Goal: Task Accomplishment & Management: Manage account settings

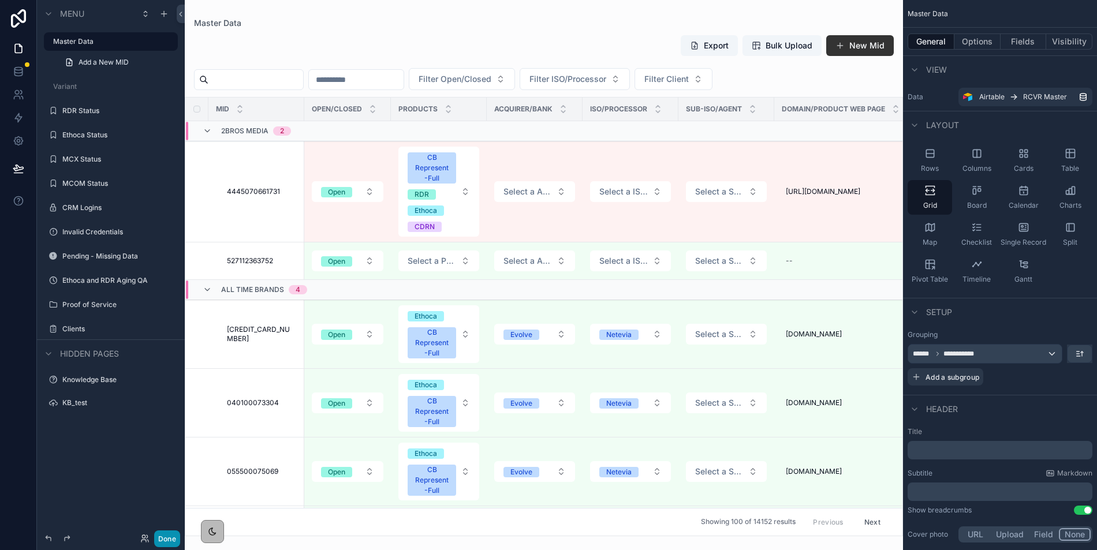
click at [165, 540] on button "Done" at bounding box center [167, 539] width 26 height 17
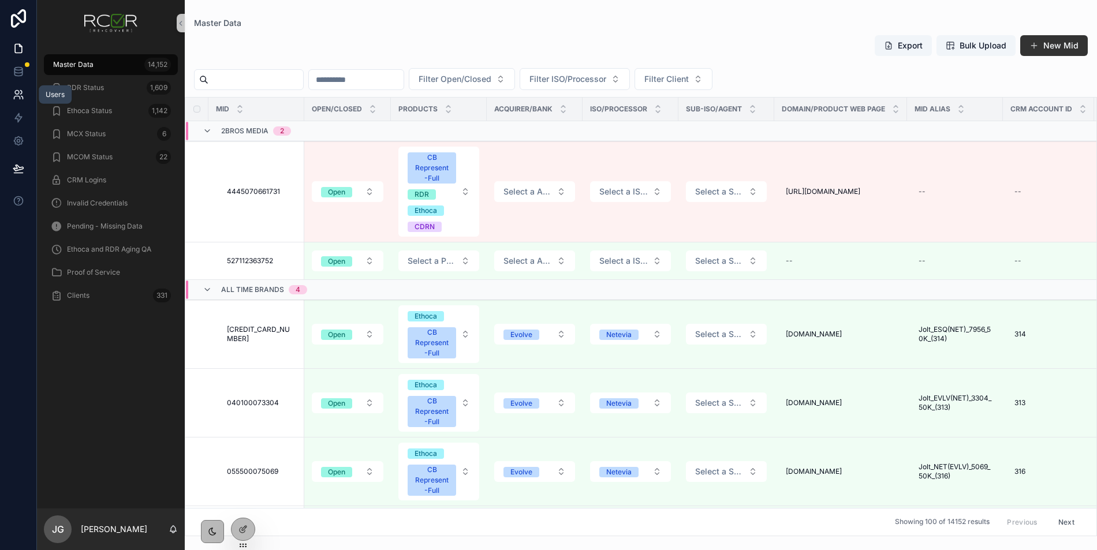
click at [21, 92] on icon at bounding box center [21, 92] width 2 height 3
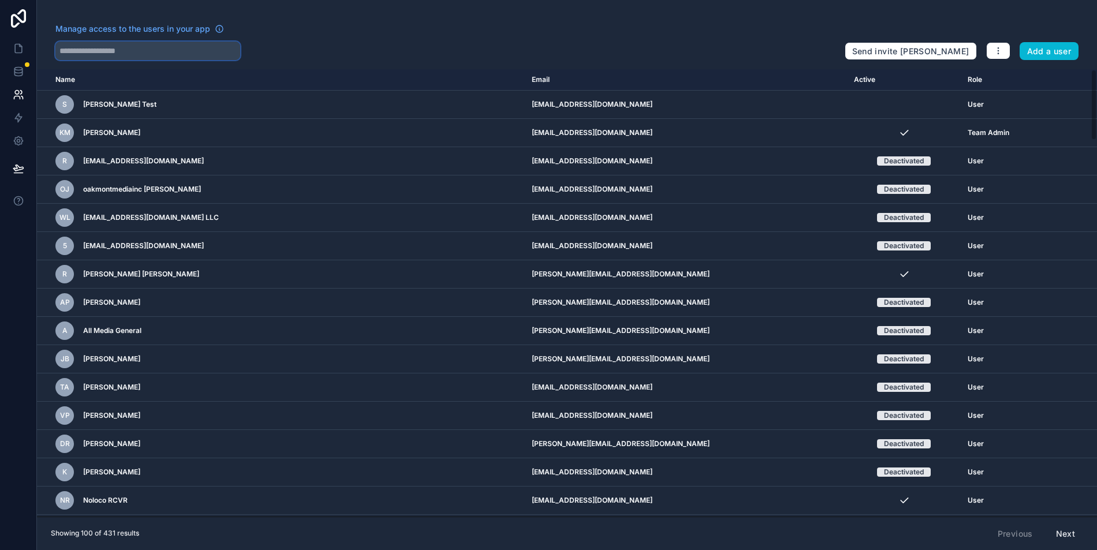
click at [213, 47] on input "text" at bounding box center [147, 51] width 185 height 18
type input "*"
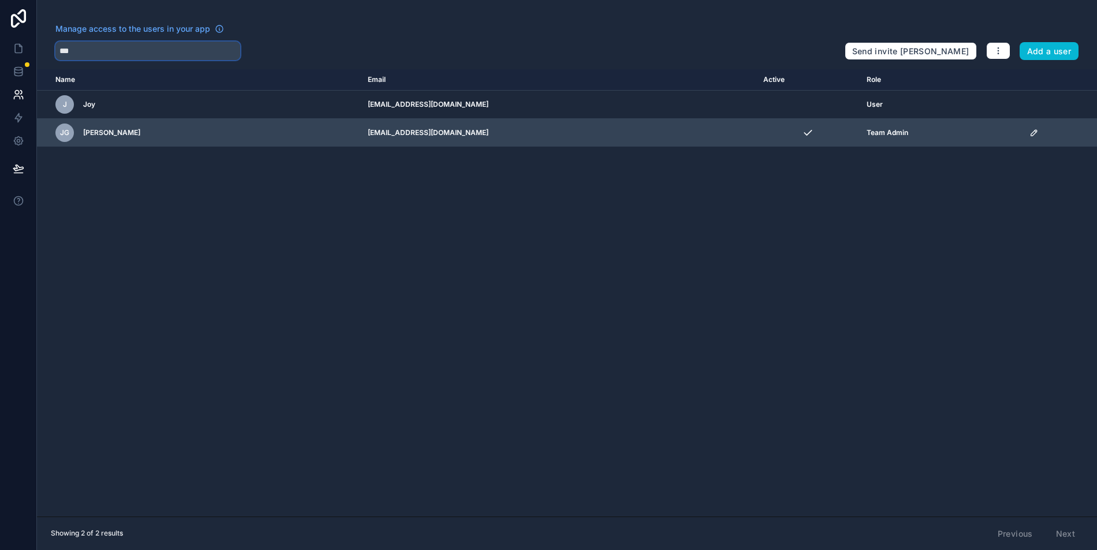
type input "***"
click at [1030, 133] on icon "scrollable content" at bounding box center [1034, 132] width 9 height 9
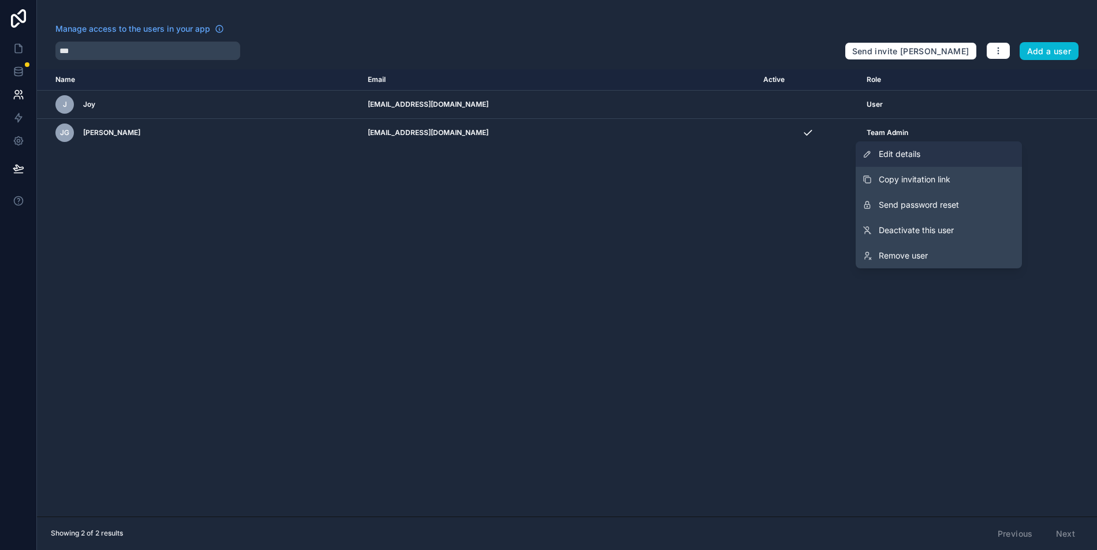
click at [916, 156] on span "Edit details" at bounding box center [900, 154] width 42 height 12
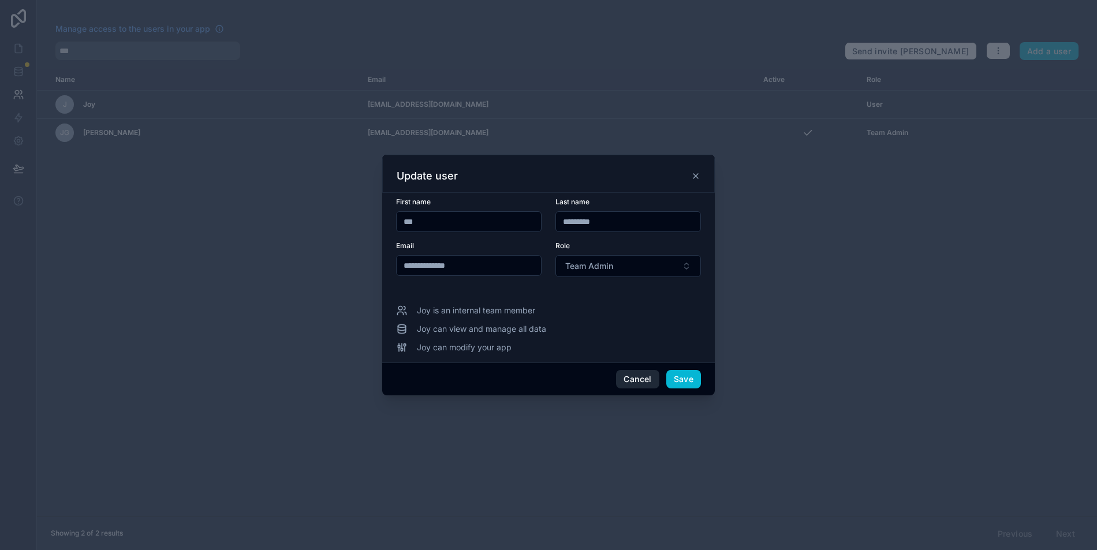
click at [632, 380] on button "Cancel" at bounding box center [637, 379] width 43 height 18
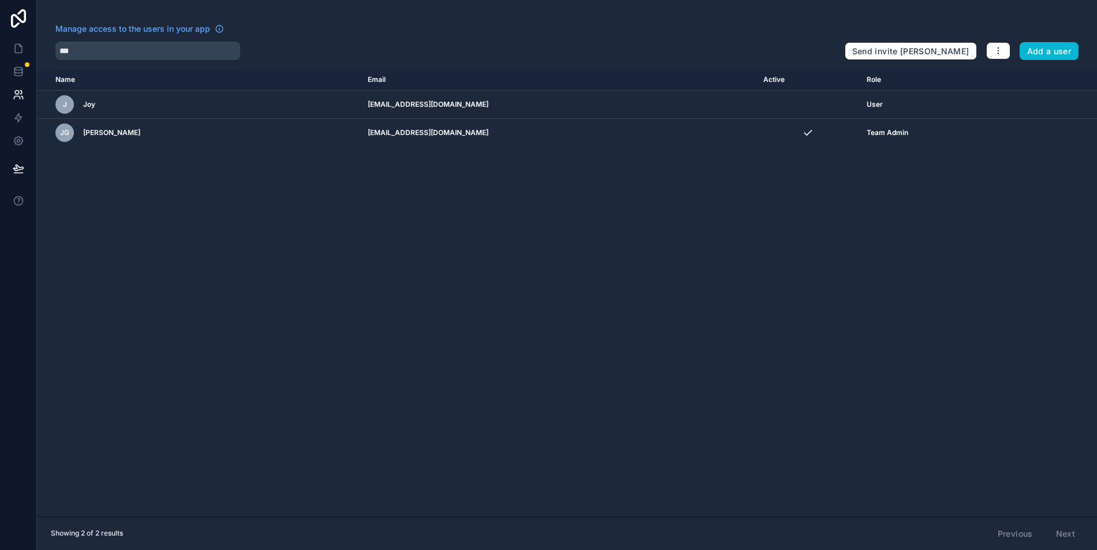
click at [638, 333] on div "Name Email Active Role userTable.email J Joy joybagares15@gmail.com User JG Joy…" at bounding box center [567, 293] width 1060 height 448
click at [18, 43] on icon at bounding box center [19, 49] width 12 height 12
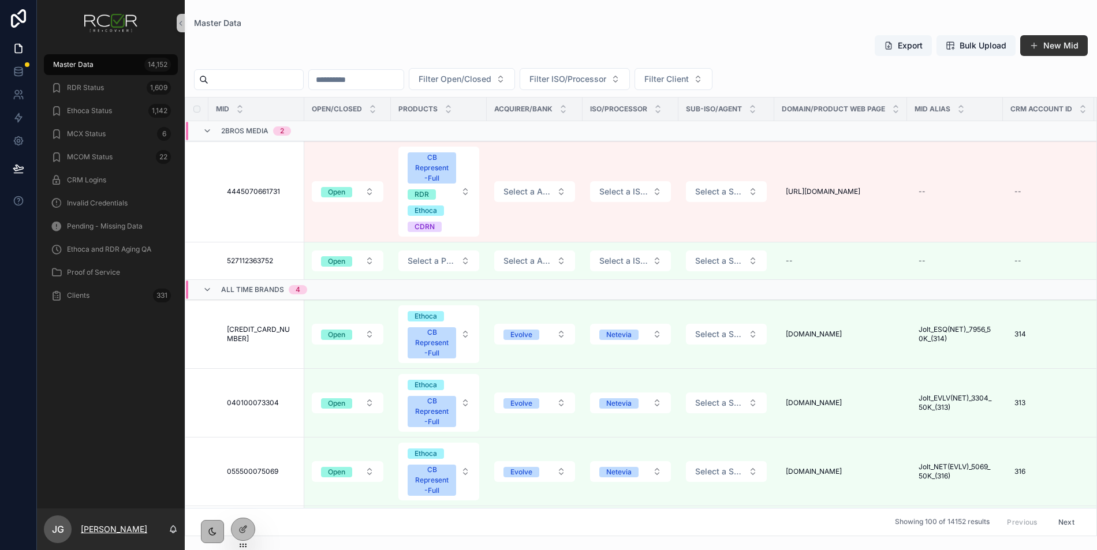
click at [97, 533] on p "[PERSON_NAME]" at bounding box center [114, 530] width 66 height 12
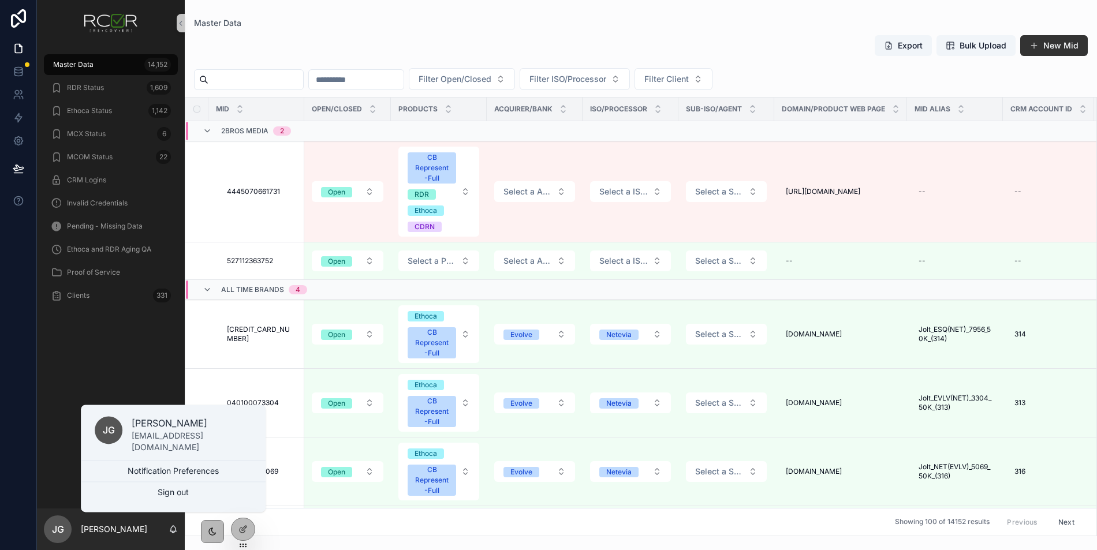
click at [96, 333] on div "Master Data 14,152 RDR Status 1,609 Ethoca Status 1,142 MCX Status 6 MCOM Statu…" at bounding box center [111, 277] width 148 height 463
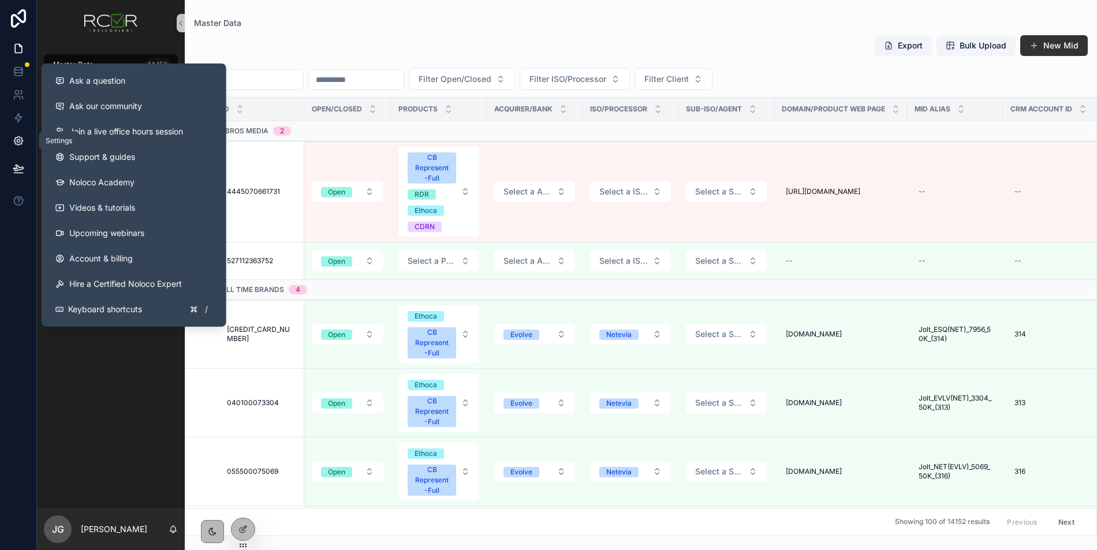
click at [15, 135] on icon at bounding box center [19, 141] width 12 height 12
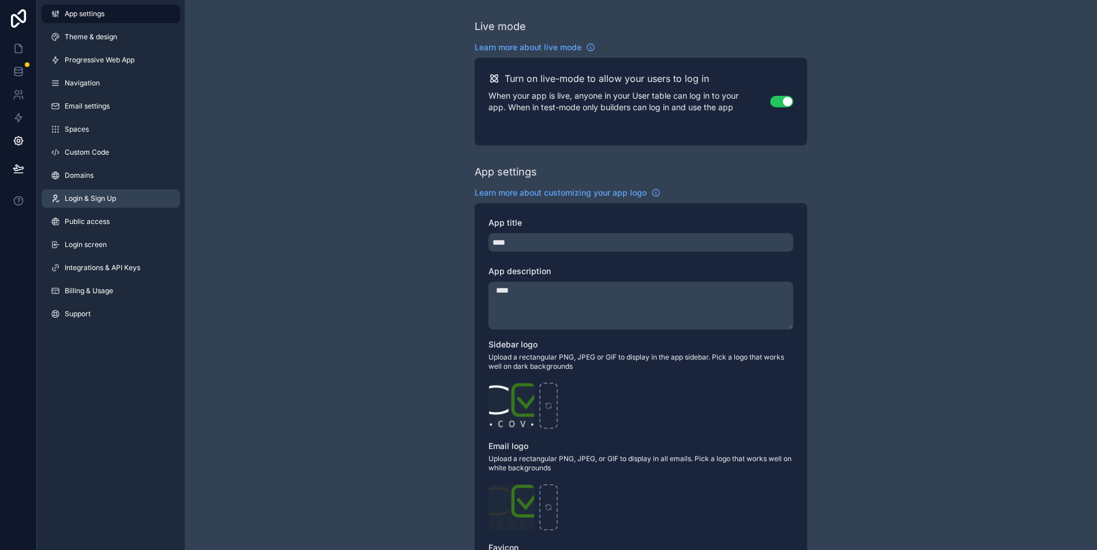
click at [110, 201] on span "Login & Sign Up" at bounding box center [90, 198] width 51 height 9
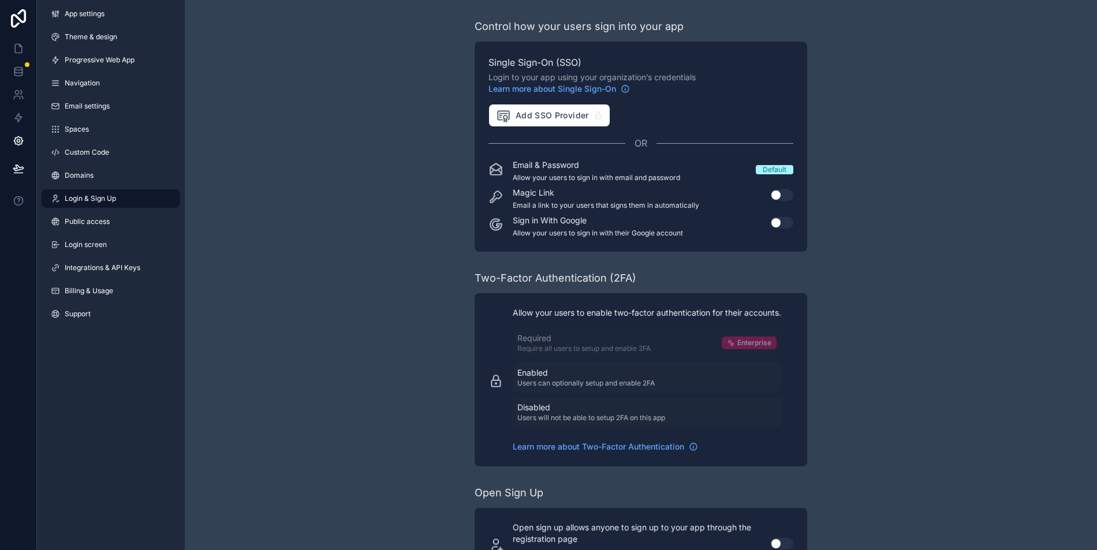
click at [874, 156] on div "Control how your users sign into your app Single Sign-On (SSO) Login to your ap…" at bounding box center [641, 299] width 912 height 598
click at [777, 225] on button "Use setting" at bounding box center [781, 223] width 23 height 12
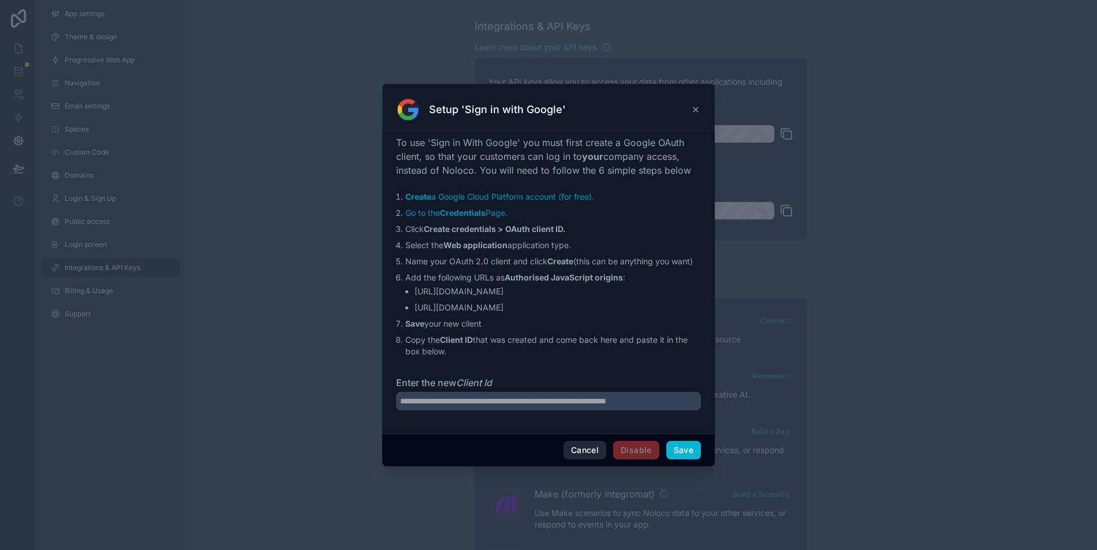
click at [592, 452] on button "Cancel" at bounding box center [585, 450] width 43 height 18
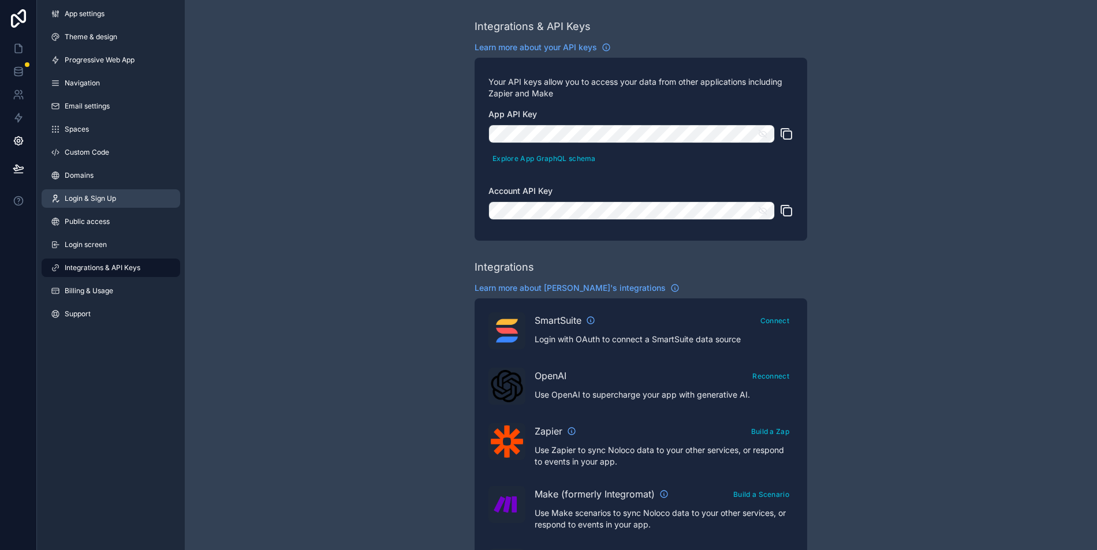
click at [81, 194] on span "Login & Sign Up" at bounding box center [90, 198] width 51 height 9
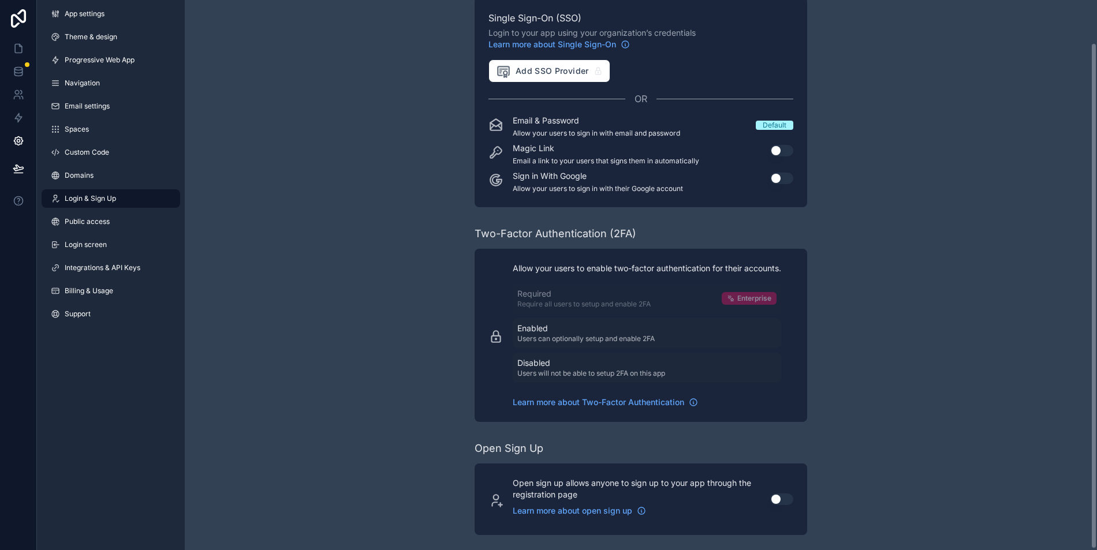
scroll to position [47, 0]
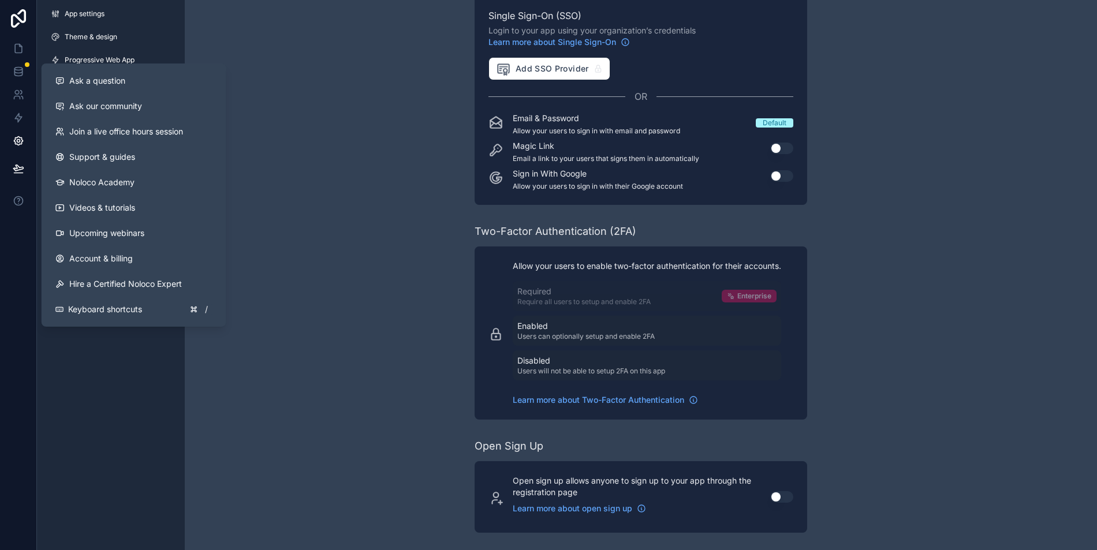
click at [33, 346] on div at bounding box center [18, 275] width 37 height 550
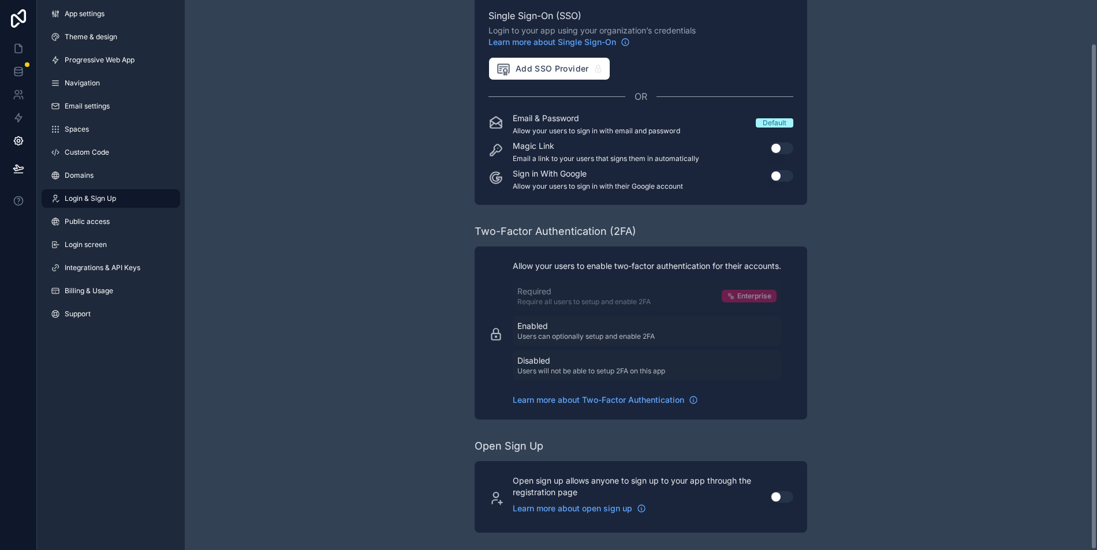
scroll to position [0, 0]
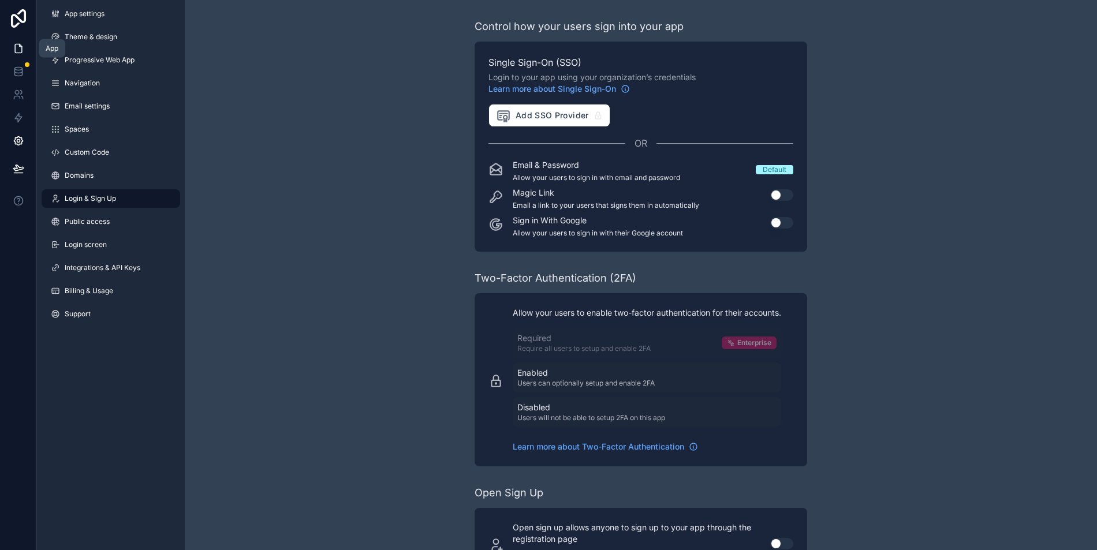
click at [19, 49] on icon at bounding box center [19, 49] width 12 height 12
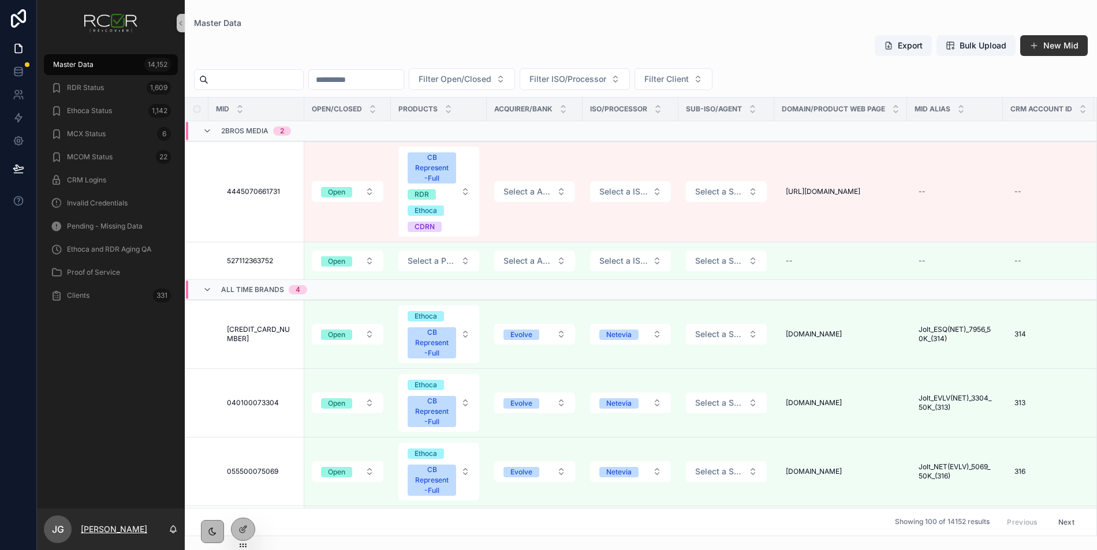
click at [106, 528] on p "[PERSON_NAME]" at bounding box center [114, 530] width 66 height 12
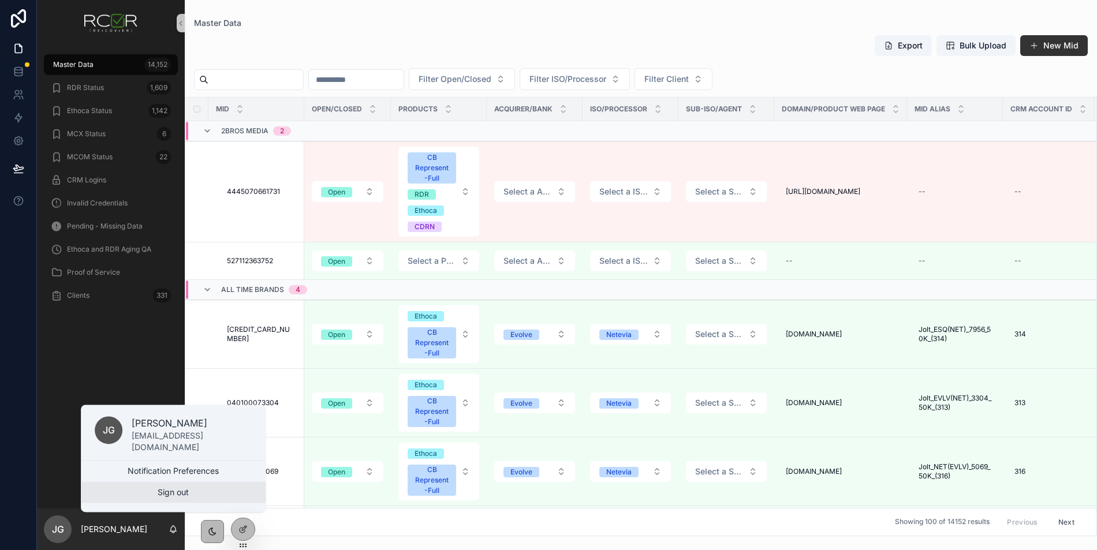
click at [140, 494] on button "Sign out" at bounding box center [173, 492] width 185 height 21
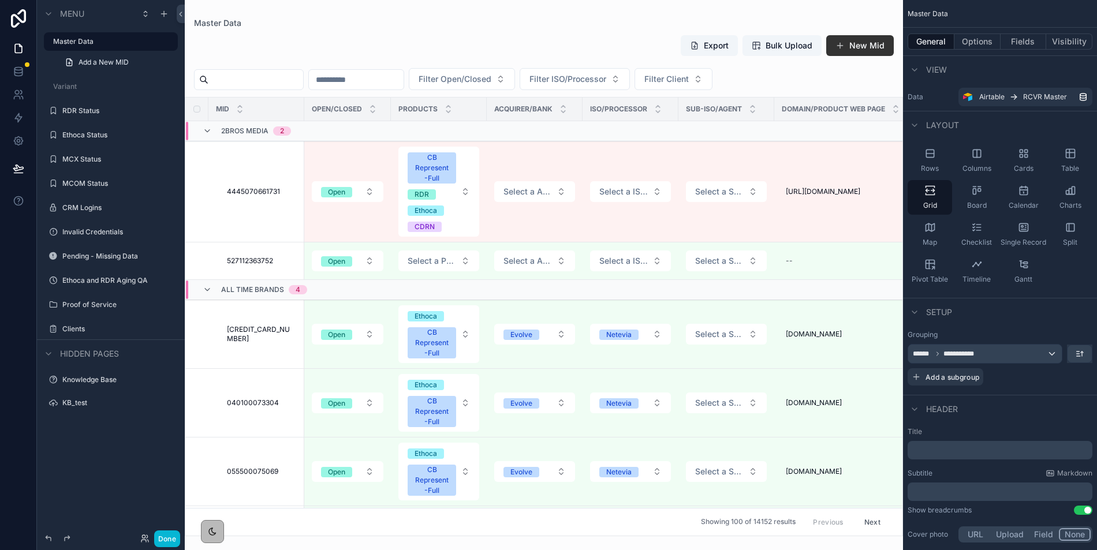
click at [603, 34] on div "scrollable content" at bounding box center [544, 275] width 718 height 550
click at [8, 48] on link at bounding box center [18, 48] width 36 height 23
click at [50, 18] on icon "scrollable content" at bounding box center [48, 13] width 9 height 9
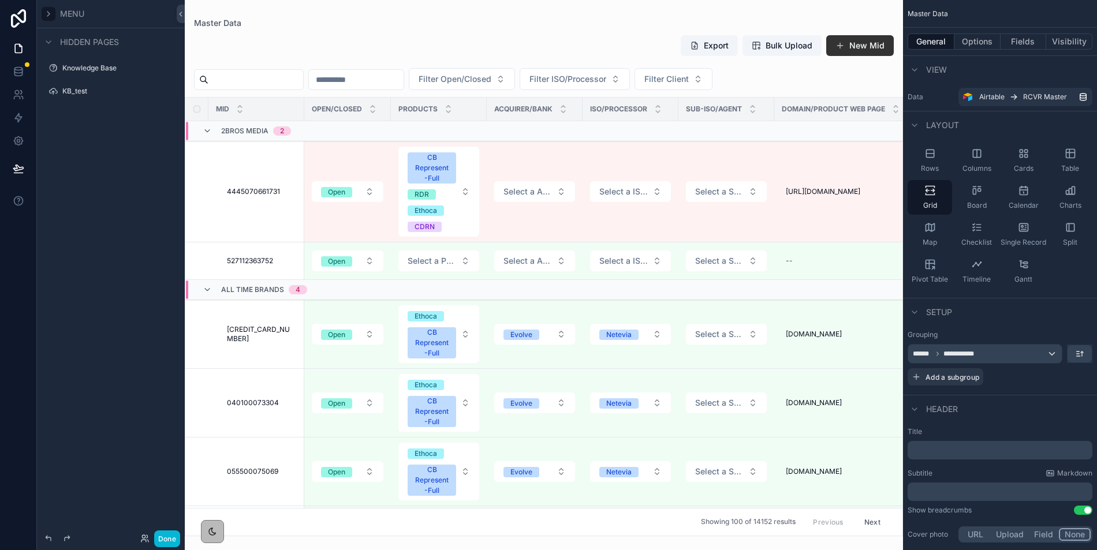
click at [50, 17] on icon "scrollable content" at bounding box center [48, 13] width 9 height 9
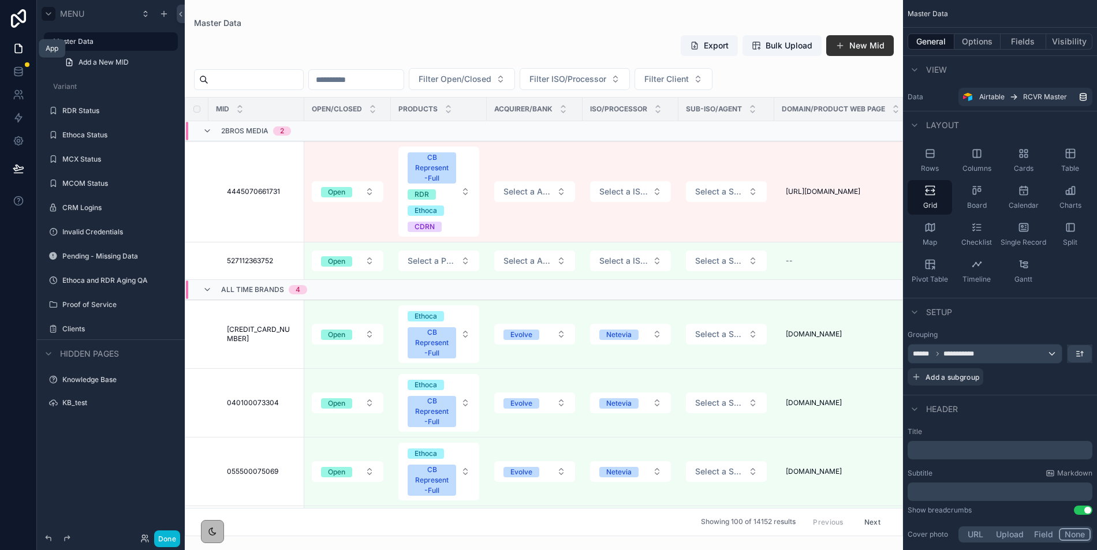
click at [20, 45] on icon at bounding box center [18, 48] width 7 height 9
click at [173, 535] on button "Done" at bounding box center [167, 539] width 26 height 17
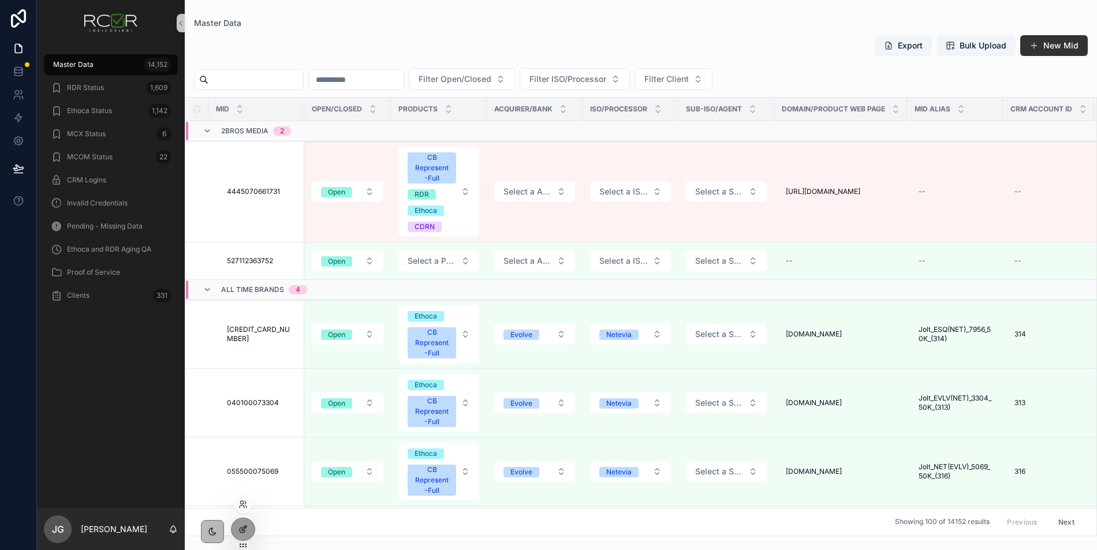
click at [240, 528] on icon at bounding box center [242, 529] width 9 height 9
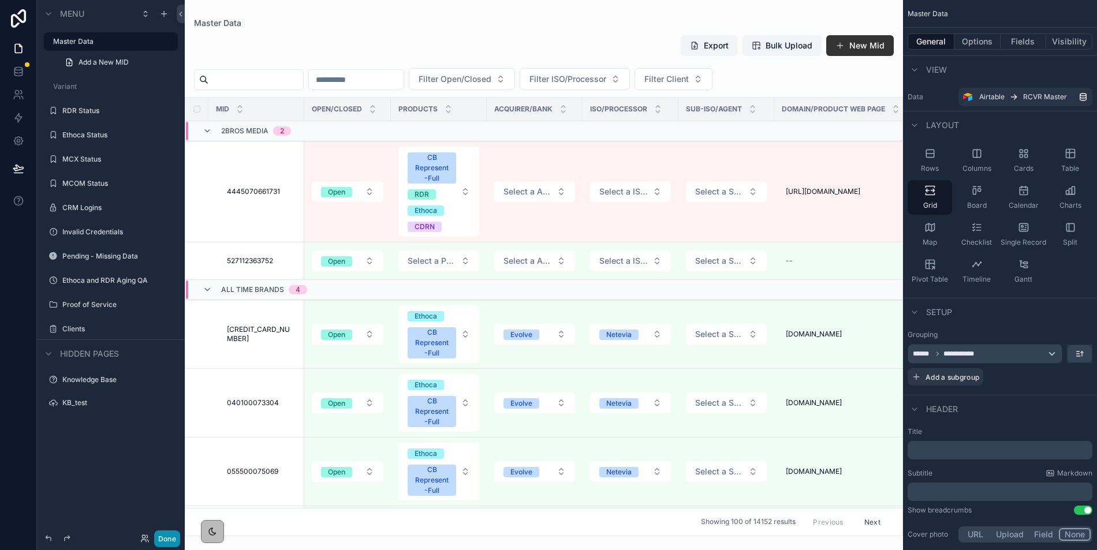
click at [175, 542] on button "Done" at bounding box center [167, 539] width 26 height 17
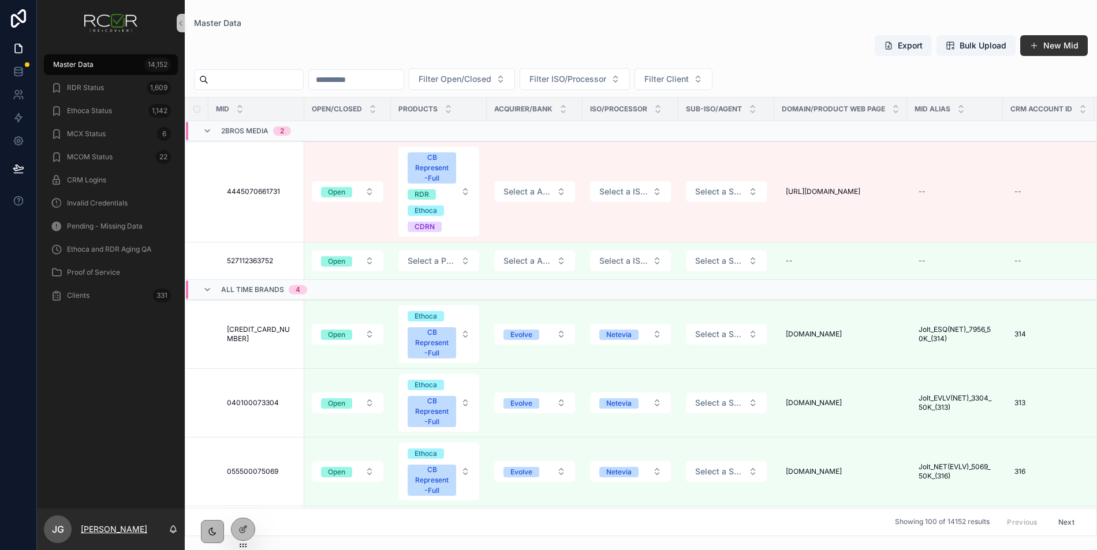
click at [118, 529] on p "[PERSON_NAME]" at bounding box center [114, 530] width 66 height 12
click at [125, 350] on div "Master Data 14,152 RDR Status 1,609 Ethoca Status 1,142 MCX Status 6 MCOM Statu…" at bounding box center [111, 277] width 148 height 463
click at [465, 23] on div "Master Data" at bounding box center [641, 22] width 894 height 9
click at [16, 91] on icon at bounding box center [17, 93] width 4 height 4
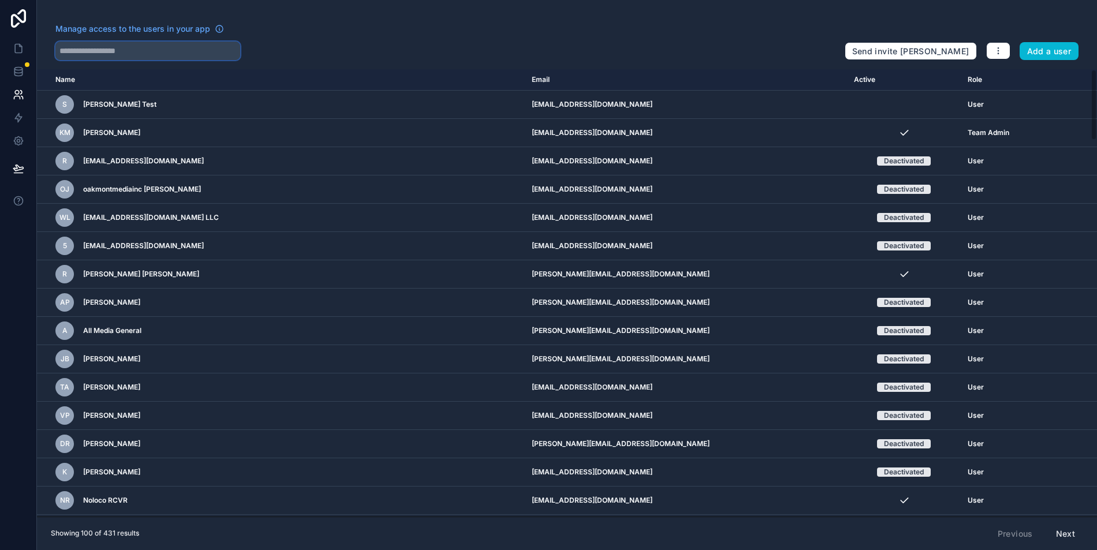
click at [185, 57] on input "text" at bounding box center [147, 51] width 185 height 18
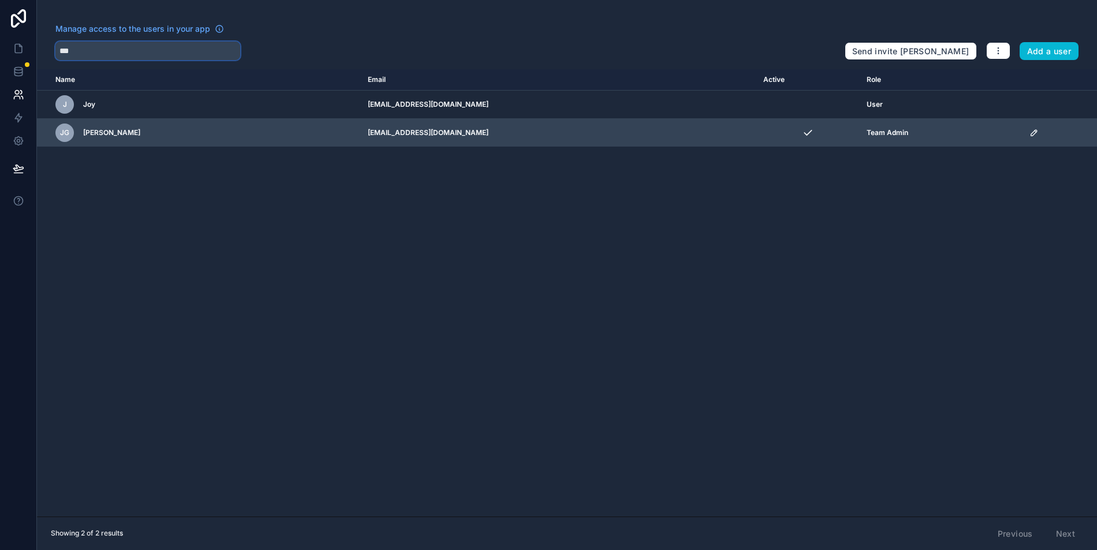
type input "***"
click at [1030, 133] on icon "scrollable content" at bounding box center [1034, 132] width 9 height 9
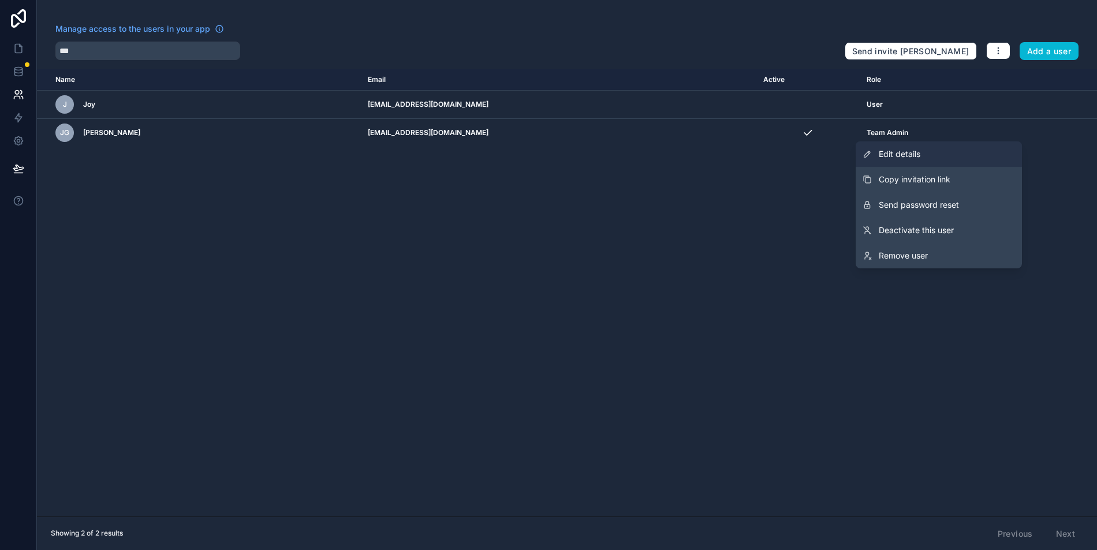
click at [964, 158] on link "Edit details" at bounding box center [939, 153] width 166 height 25
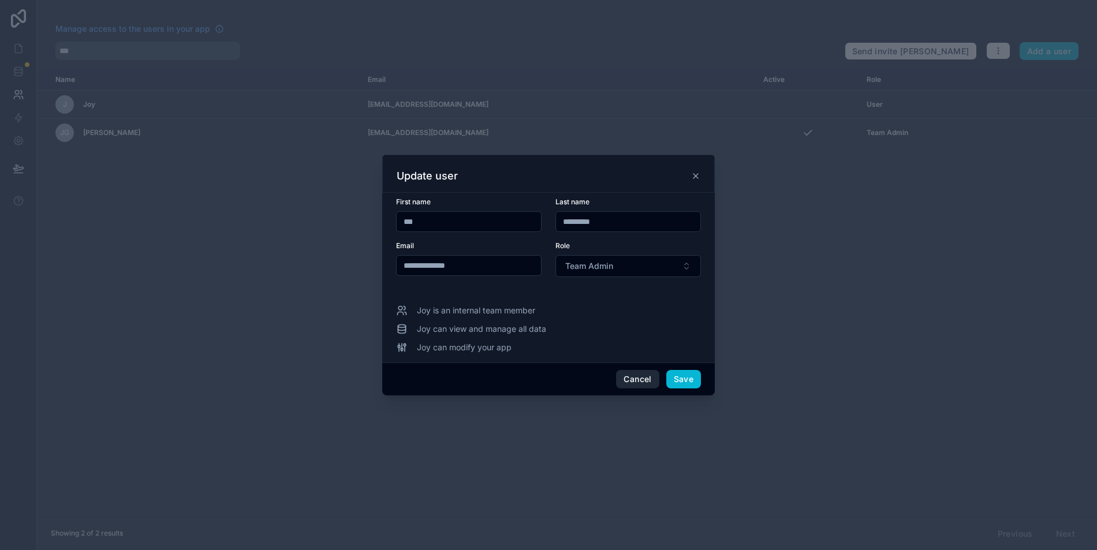
click at [631, 375] on button "Cancel" at bounding box center [637, 379] width 43 height 18
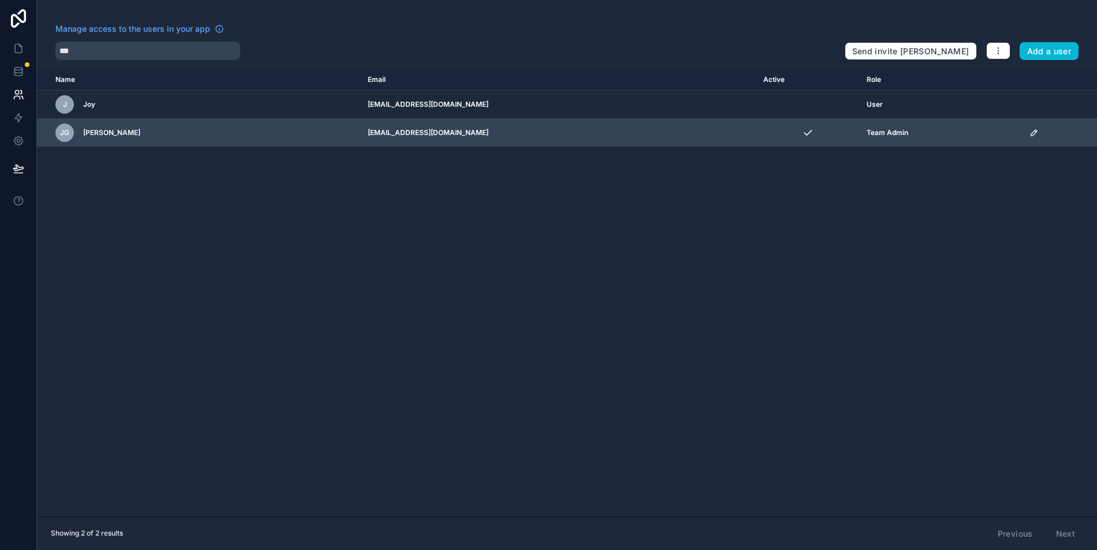
click at [1030, 133] on icon "scrollable content" at bounding box center [1034, 132] width 9 height 9
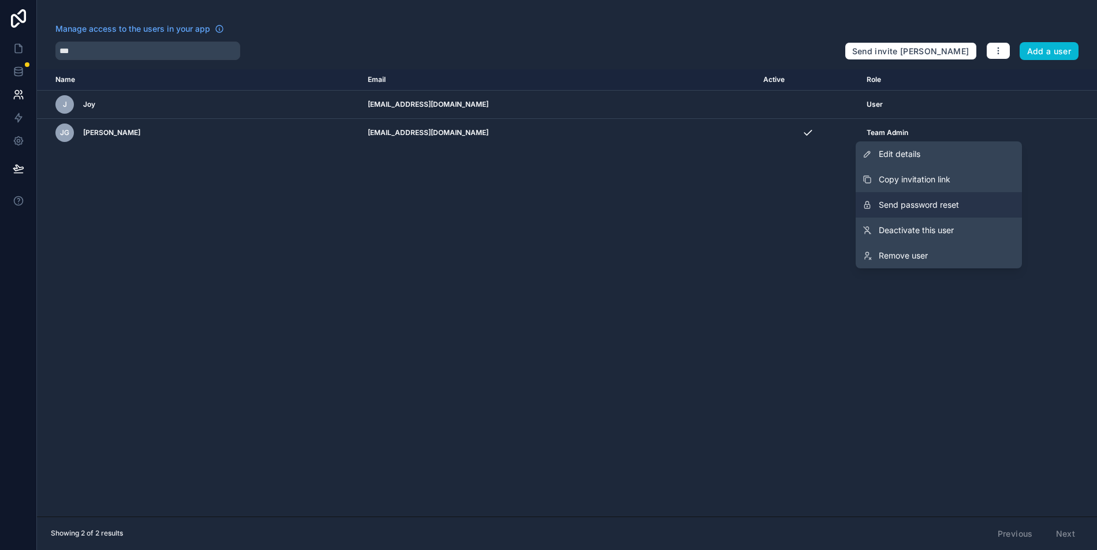
click at [952, 207] on span "Send password reset" at bounding box center [919, 205] width 80 height 12
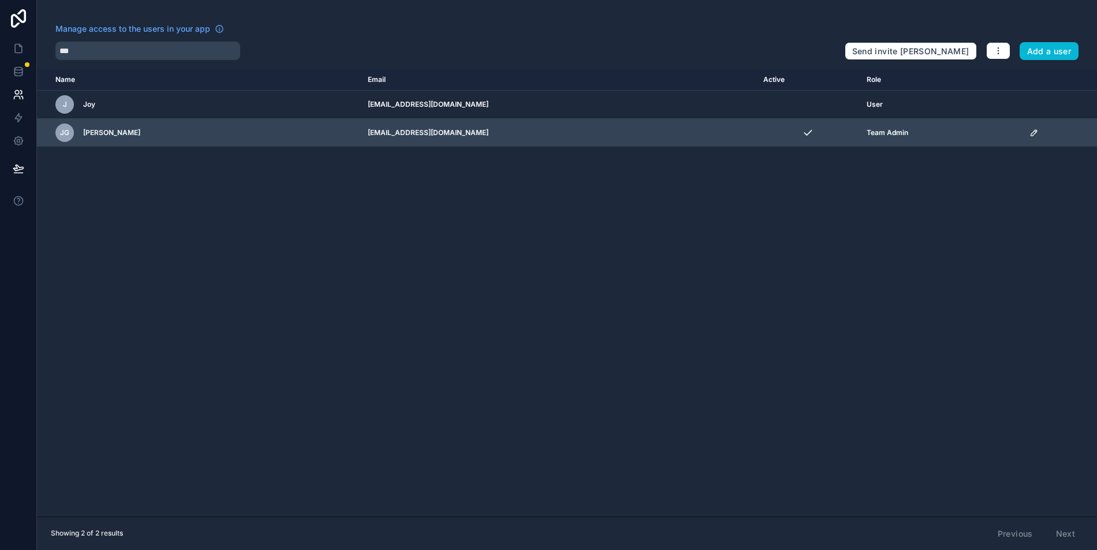
click at [1030, 130] on icon "scrollable content" at bounding box center [1034, 132] width 9 height 9
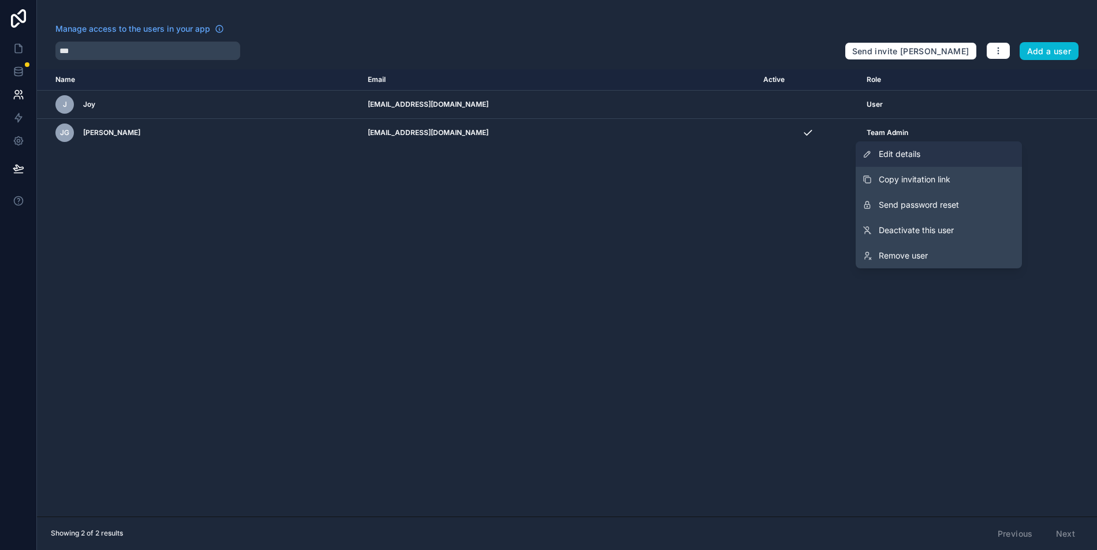
click at [935, 159] on link "Edit details" at bounding box center [939, 153] width 166 height 25
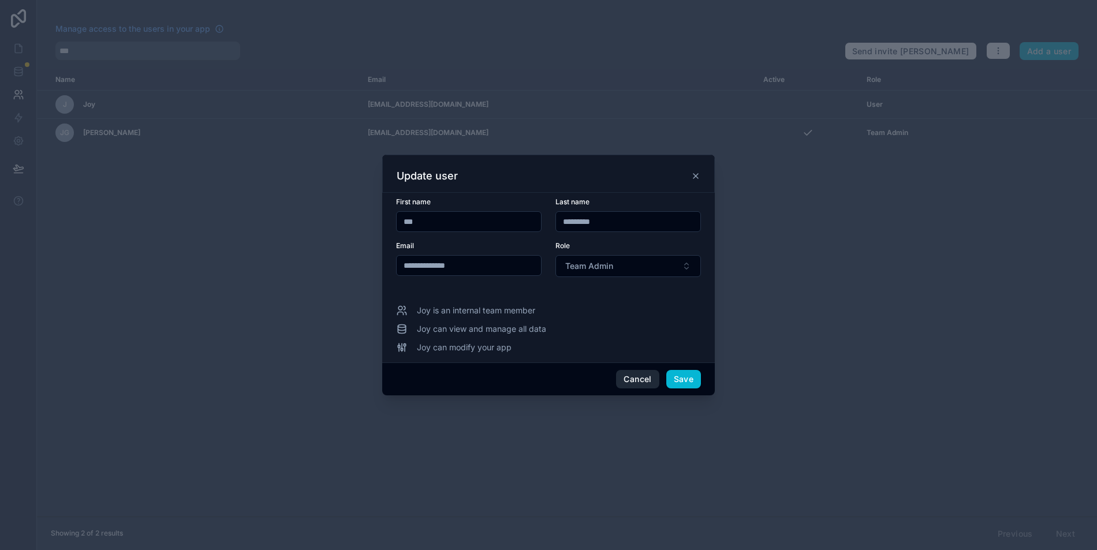
click at [640, 374] on button "Cancel" at bounding box center [637, 379] width 43 height 18
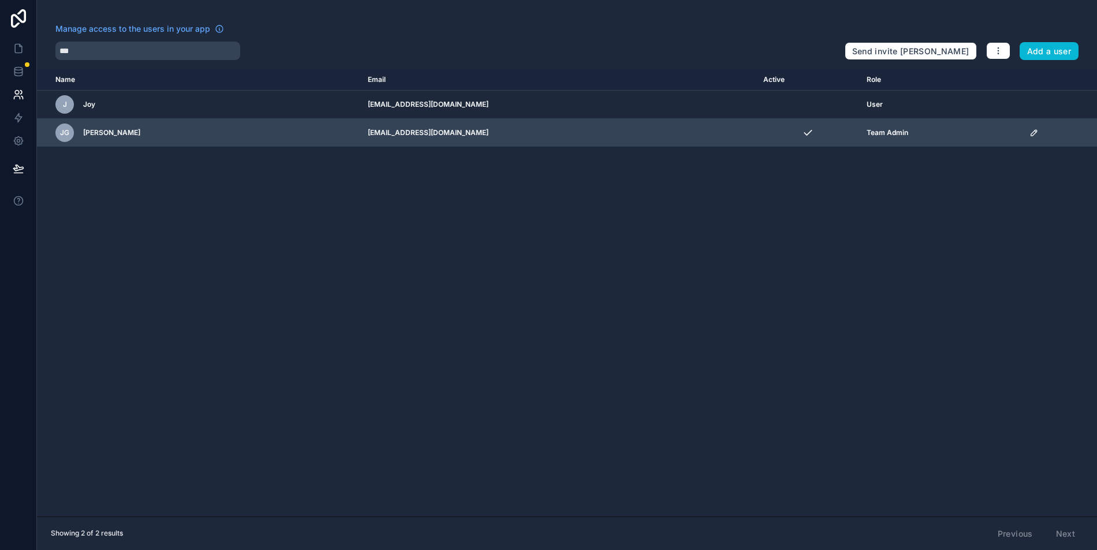
click at [1031, 133] on icon "scrollable content" at bounding box center [1034, 133] width 6 height 6
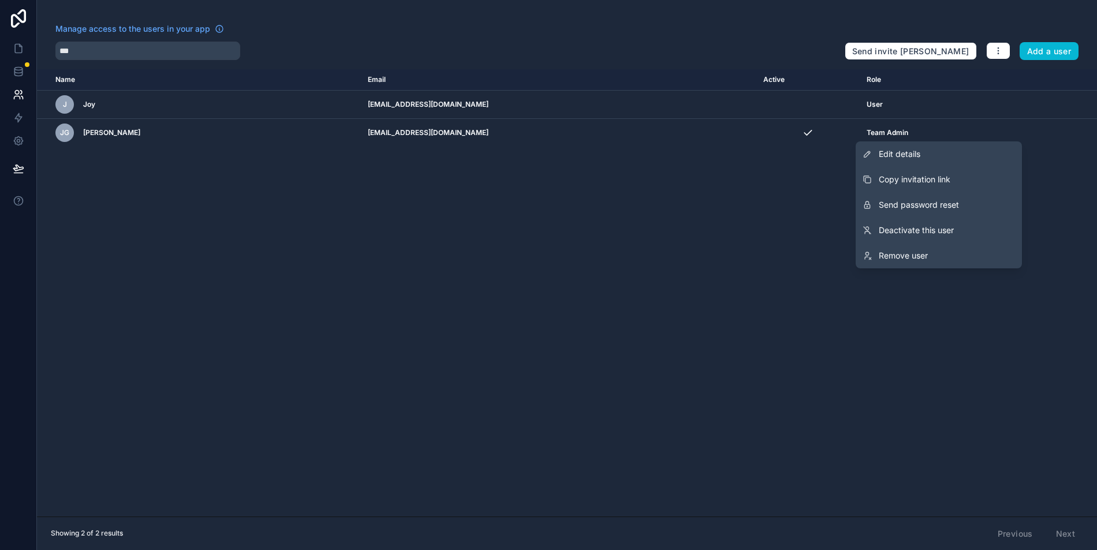
click at [767, 192] on div "Name Email Active Role userTable.email J Joy joybagares15@gmail.com User JG Joy…" at bounding box center [567, 293] width 1060 height 448
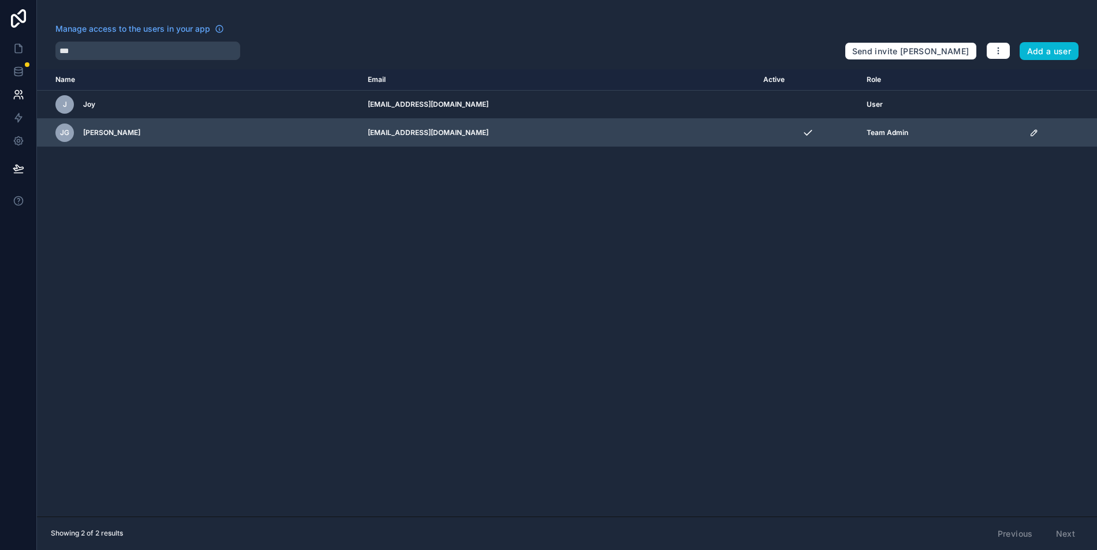
click at [1030, 129] on icon "scrollable content" at bounding box center [1034, 132] width 9 height 9
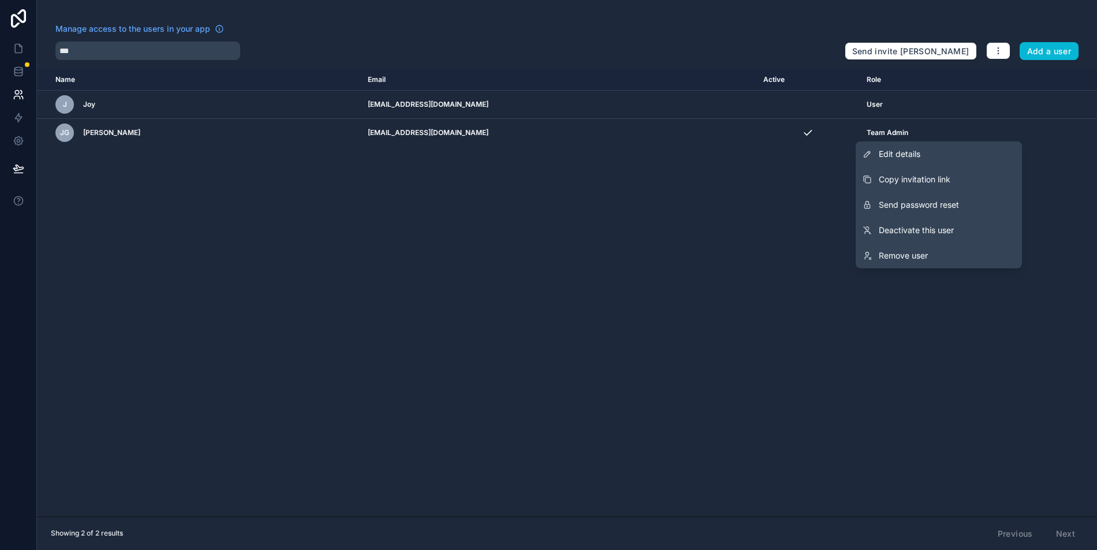
click at [963, 204] on button "Send password reset" at bounding box center [939, 204] width 166 height 25
